Goal: Task Accomplishment & Management: Use online tool/utility

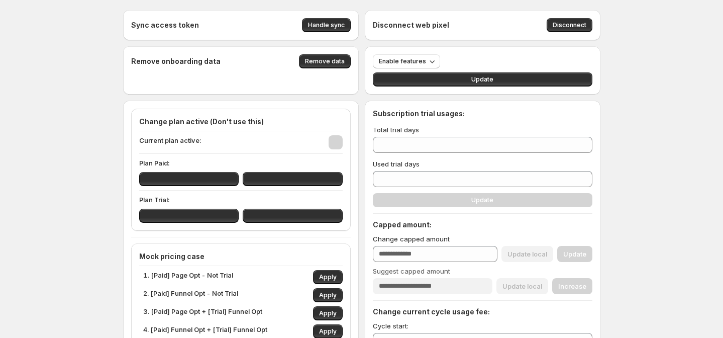
type input "****"
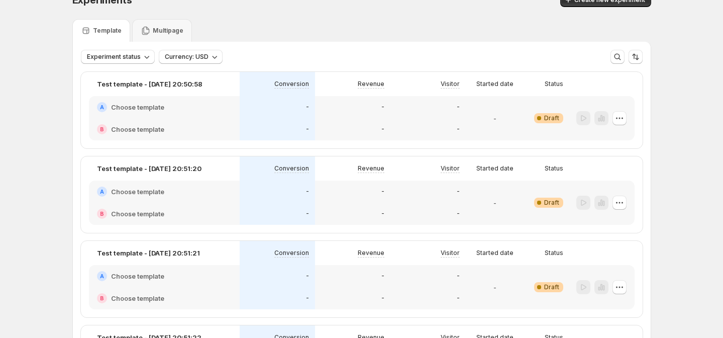
scroll to position [26, 0]
